Goal: Information Seeking & Learning: Find specific fact

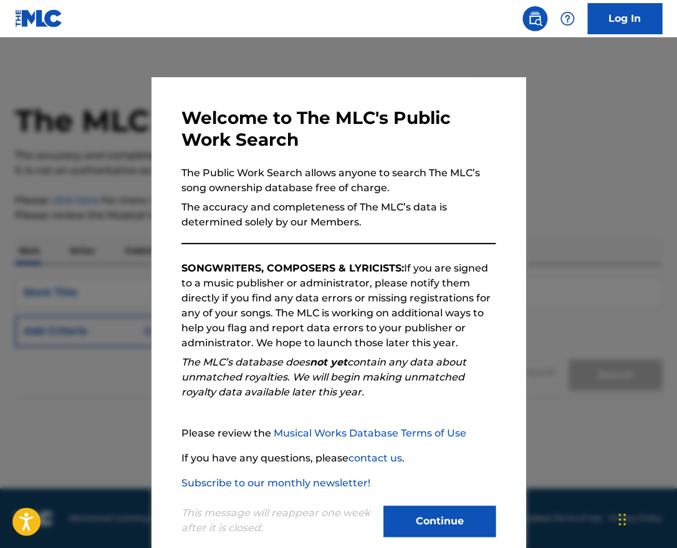
click at [451, 520] on button "Continue" at bounding box center [439, 521] width 112 height 31
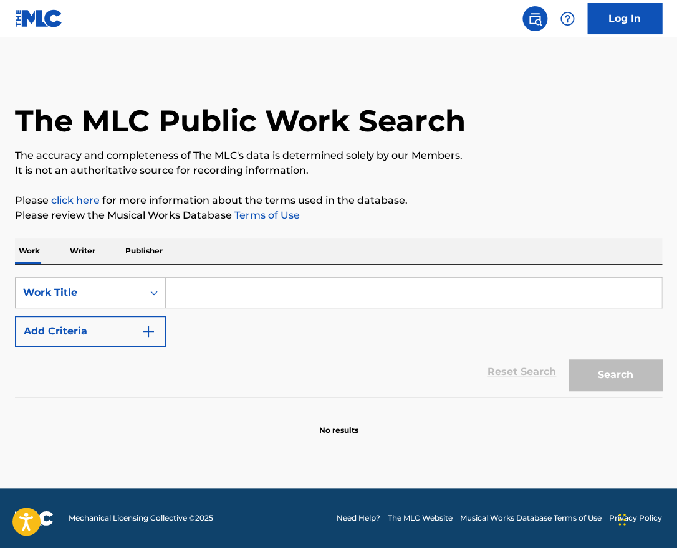
click at [304, 300] on input "Search Form" at bounding box center [413, 293] width 495 height 30
click at [154, 295] on icon "Search Form" at bounding box center [154, 293] width 12 height 12
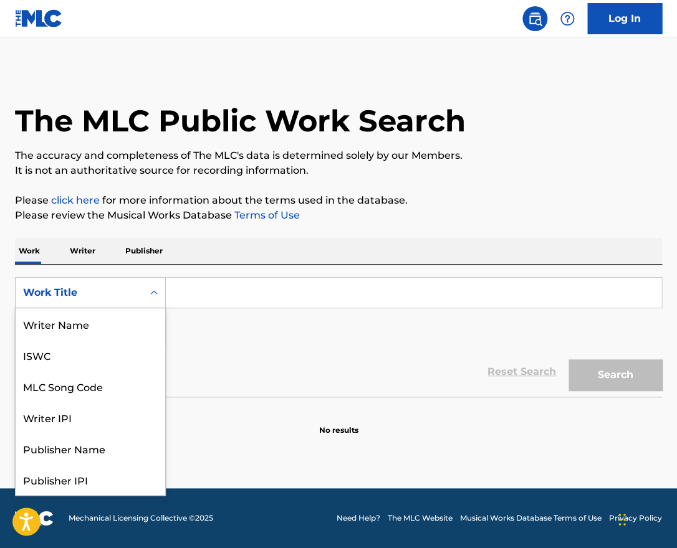
scroll to position [62, 0]
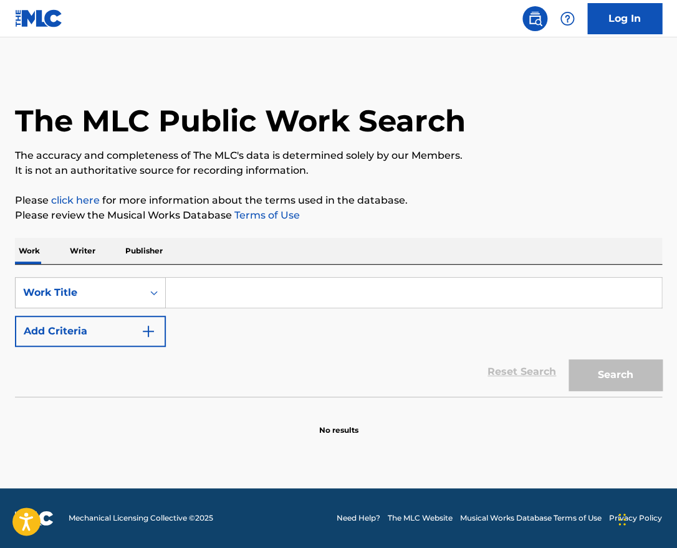
click at [293, 300] on input "Search Form" at bounding box center [413, 293] width 495 height 30
type input "F"
paste input "[PERSON_NAME]"
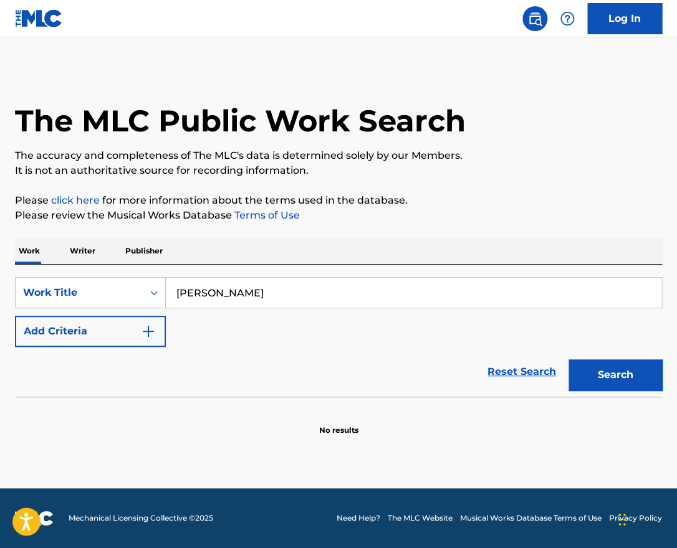
type input "[PERSON_NAME]"
click at [628, 382] on button "Search" at bounding box center [614, 375] width 93 height 31
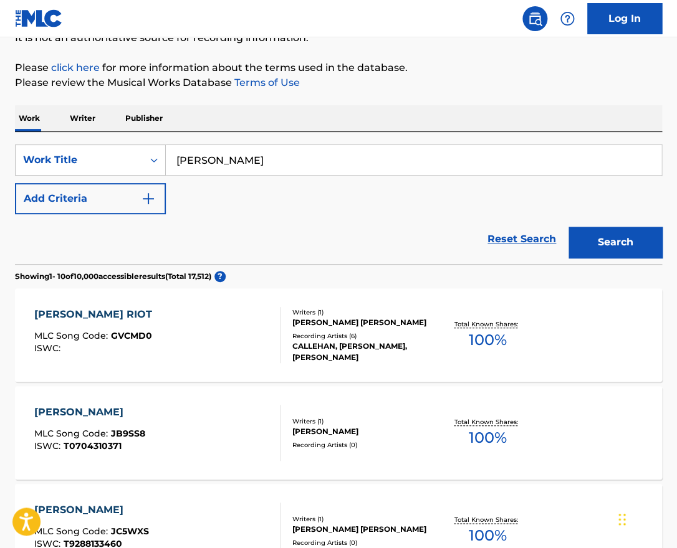
scroll to position [0, 0]
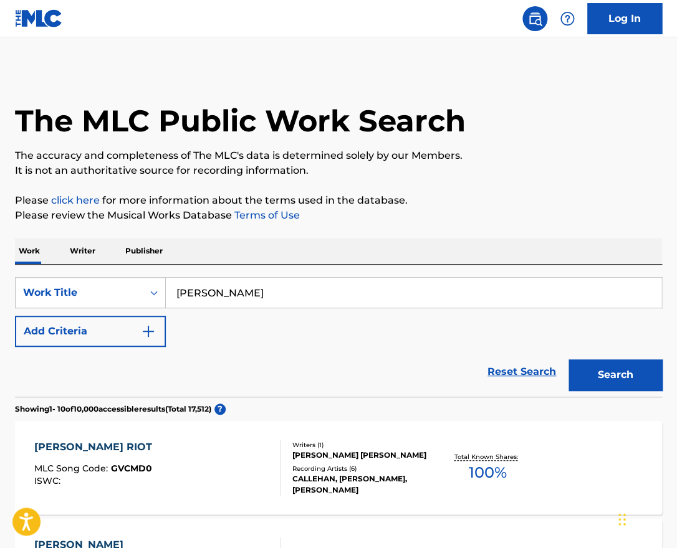
drag, startPoint x: 292, startPoint y: 300, endPoint x: 128, endPoint y: 292, distance: 163.5
click at [166, 292] on input "[PERSON_NAME]" at bounding box center [413, 293] width 495 height 30
click at [90, 246] on p "Writer" at bounding box center [82, 251] width 33 height 26
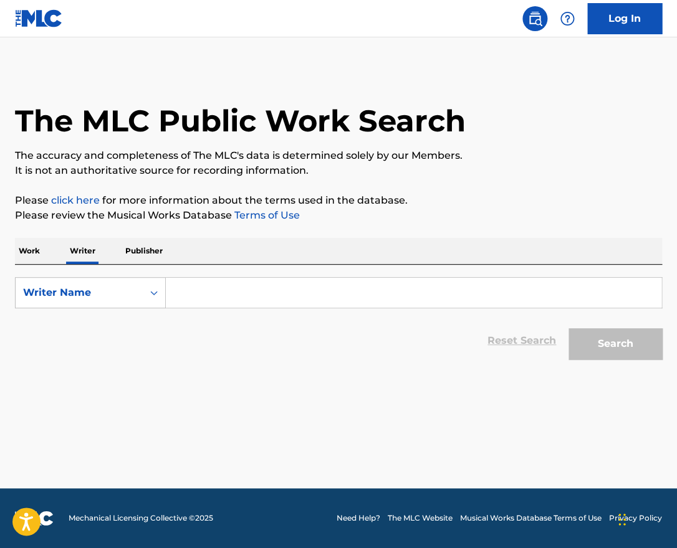
click at [232, 290] on input "Search Form" at bounding box center [413, 293] width 495 height 30
paste input "[PERSON_NAME]"
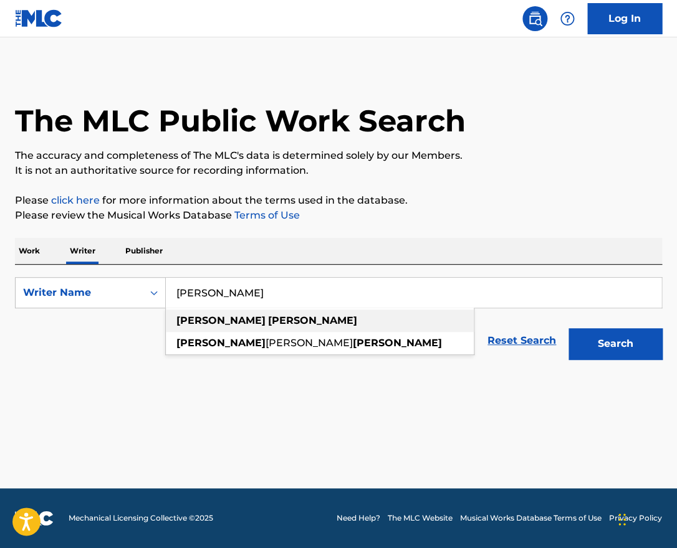
click at [361, 319] on div "[PERSON_NAME]" at bounding box center [320, 321] width 308 height 22
type input "[PERSON_NAME]"
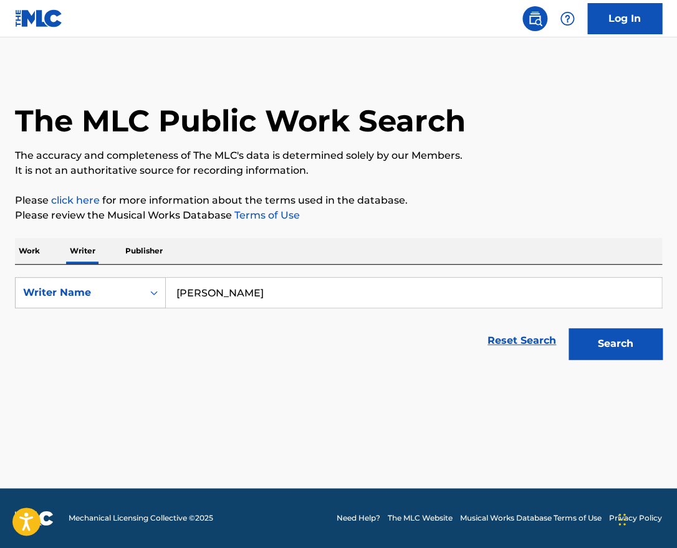
click at [578, 334] on button "Search" at bounding box center [614, 343] width 93 height 31
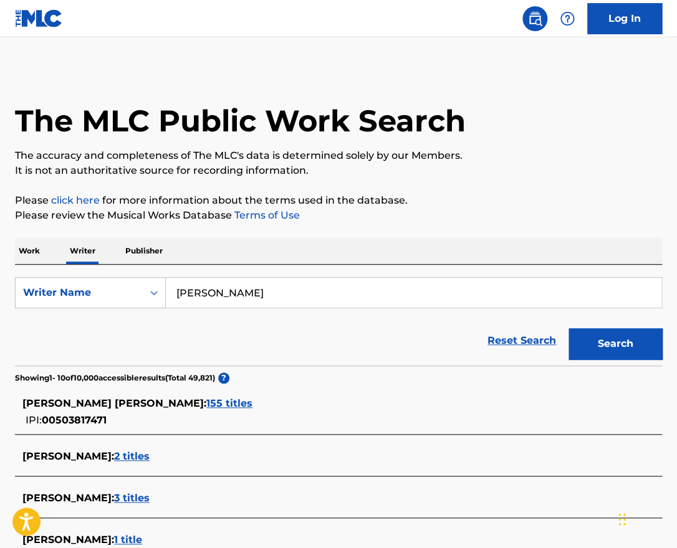
click at [206, 405] on span "155 titles" at bounding box center [229, 404] width 46 height 12
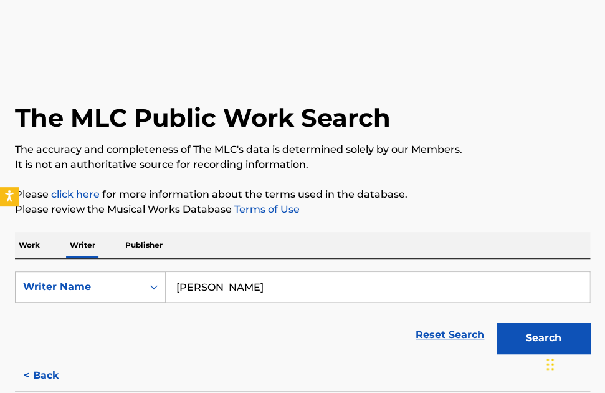
click at [453, 138] on div "The MLC Public Work Search" at bounding box center [302, 111] width 575 height 85
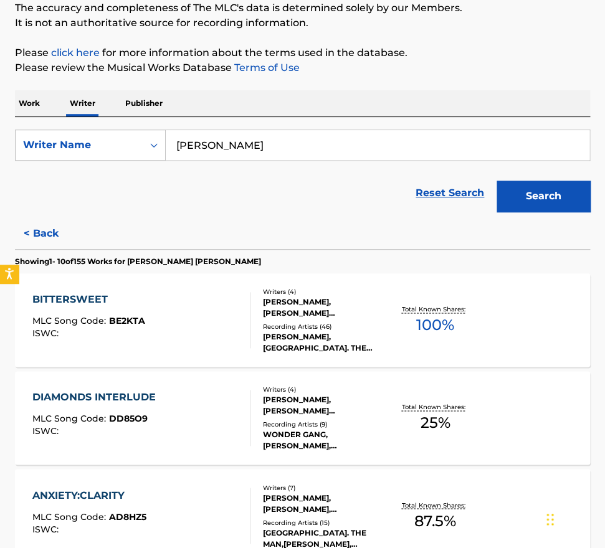
scroll to position [971, 0]
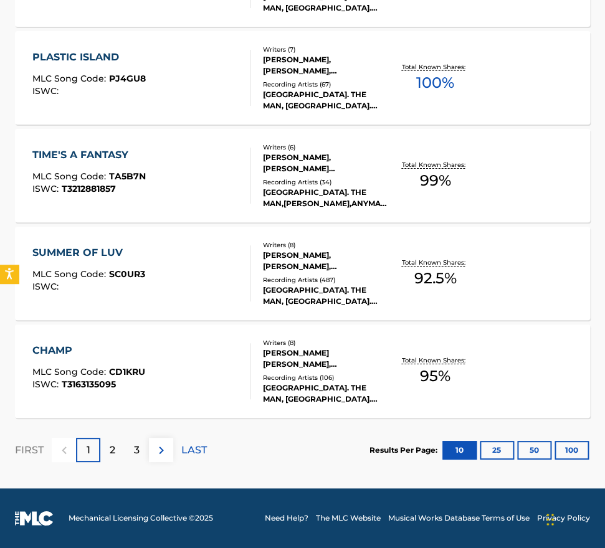
click at [575, 453] on button "100" at bounding box center [572, 450] width 34 height 19
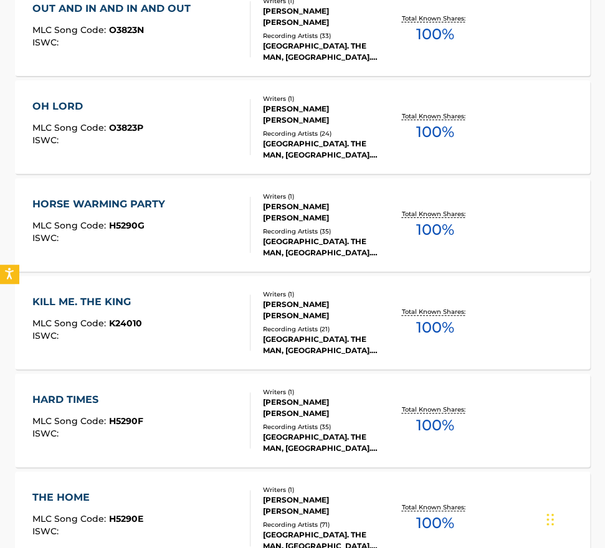
scroll to position [9776, 0]
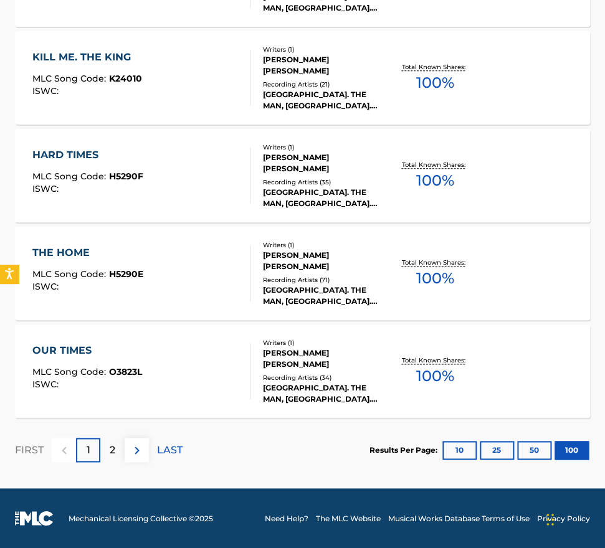
click at [119, 450] on div "2" at bounding box center [112, 450] width 24 height 24
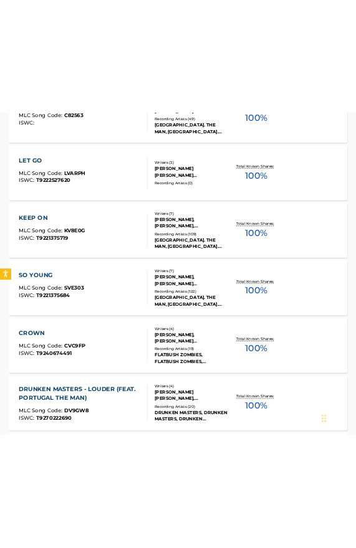
scroll to position [4009, 0]
